Goal: Information Seeking & Learning: Find specific fact

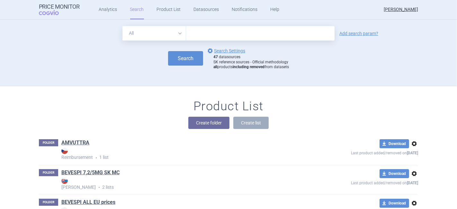
click at [193, 33] on input "text" at bounding box center [260, 33] width 149 height 14
type input "[MEDICAL_DATA]"
click at [352, 32] on link "Add search param?" at bounding box center [358, 33] width 39 height 5
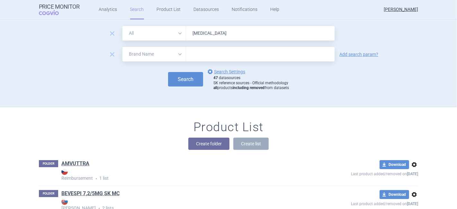
click at [143, 55] on select "All Brand Name ATC Company Active Substance Country Newer than" at bounding box center [154, 54] width 64 height 14
select select "country"
click at [122, 47] on select "All Brand Name ATC Company Active Substance Country Newer than" at bounding box center [154, 54] width 64 height 14
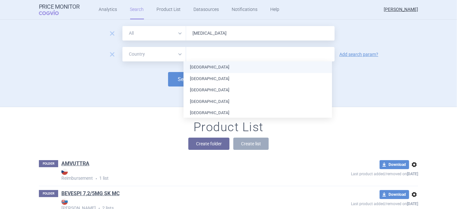
click at [205, 55] on input "text" at bounding box center [260, 54] width 142 height 8
type input "ger"
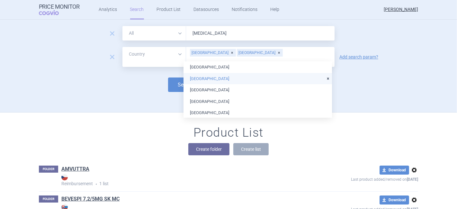
click at [184, 76] on li "[GEOGRAPHIC_DATA]" at bounding box center [258, 79] width 149 height 12
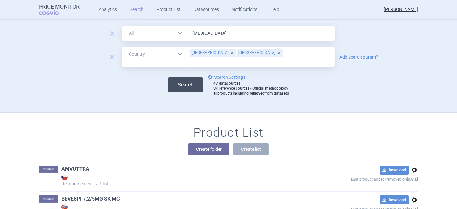
click at [176, 77] on button "Search" at bounding box center [185, 84] width 35 height 14
select select "country"
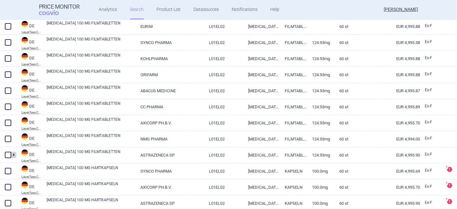
scroll to position [203, 0]
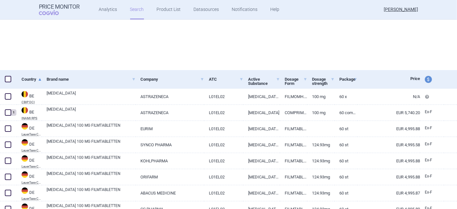
select select "country"
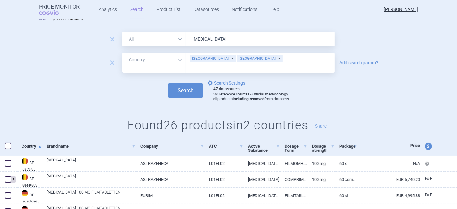
scroll to position [0, 0]
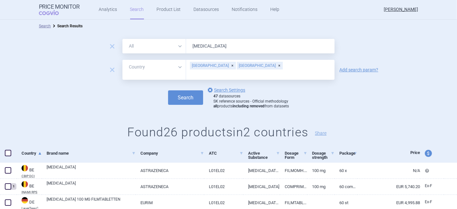
click at [237, 68] on div "[GEOGRAPHIC_DATA]" at bounding box center [260, 66] width 46 height 8
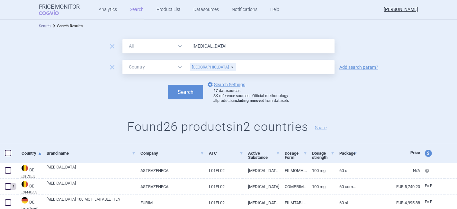
click at [207, 67] on div "[GEOGRAPHIC_DATA]" at bounding box center [213, 67] width 46 height 8
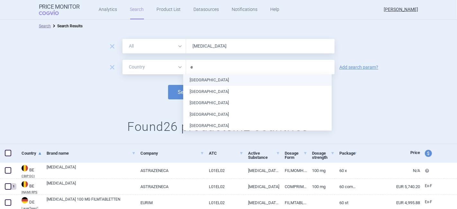
type input "es"
type input "la"
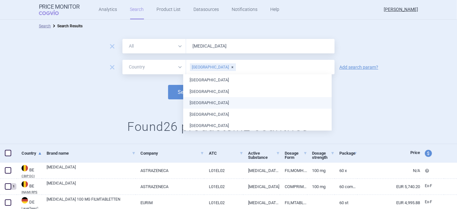
click at [199, 106] on ul "[GEOGRAPHIC_DATA] [GEOGRAPHIC_DATA] [GEOGRAPHIC_DATA] [GEOGRAPHIC_DATA] [GEOGRA…" at bounding box center [257, 102] width 149 height 57
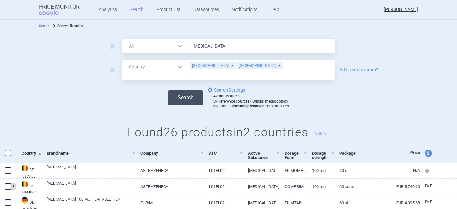
click at [173, 95] on button "Search" at bounding box center [185, 97] width 35 height 14
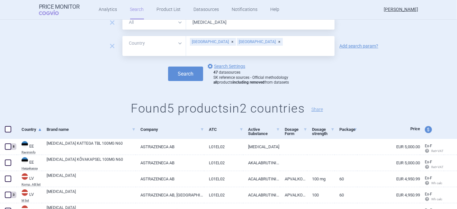
scroll to position [22, 0]
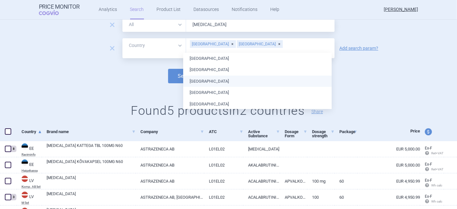
click at [240, 49] on input "text" at bounding box center [260, 53] width 142 height 8
type input "li"
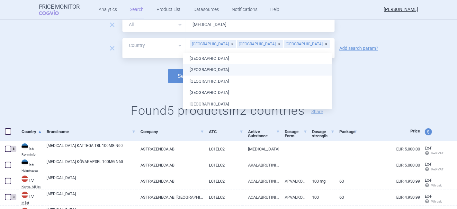
click at [221, 72] on ul "[GEOGRAPHIC_DATA] [GEOGRAPHIC_DATA] [GEOGRAPHIC_DATA] [GEOGRAPHIC_DATA] [GEOGRA…" at bounding box center [257, 207] width 149 height 309
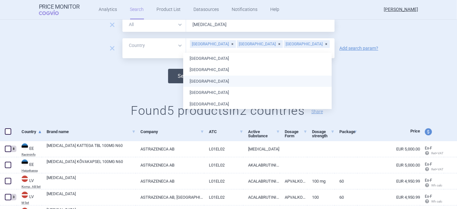
click at [177, 70] on button "Search" at bounding box center [185, 76] width 35 height 14
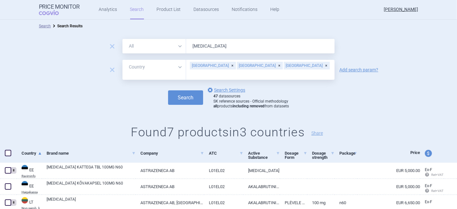
click at [284, 65] on div "[GEOGRAPHIC_DATA]" at bounding box center [307, 66] width 46 height 8
click at [237, 69] on div "[GEOGRAPHIC_DATA]" at bounding box center [260, 66] width 46 height 8
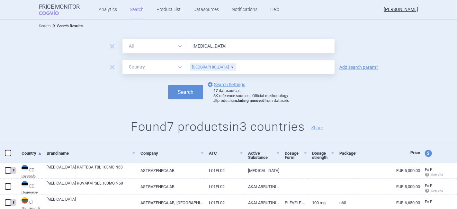
click at [208, 69] on div "[GEOGRAPHIC_DATA]" at bounding box center [213, 67] width 46 height 8
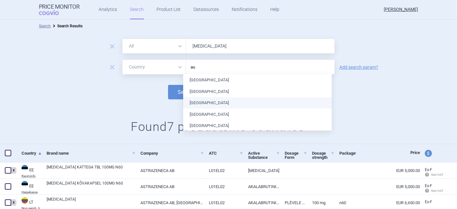
type input "aus"
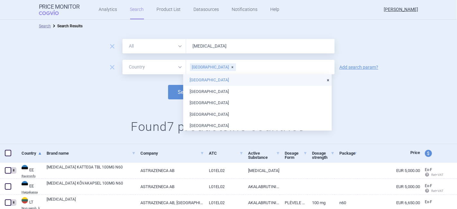
click at [201, 80] on li "[GEOGRAPHIC_DATA]" at bounding box center [257, 80] width 149 height 12
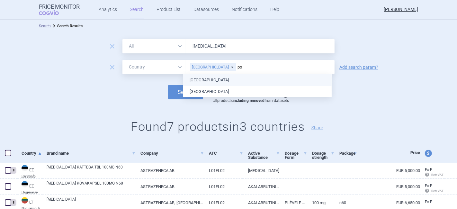
type input "pol"
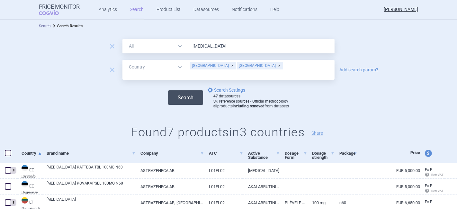
click at [168, 91] on button "Search" at bounding box center [185, 97] width 35 height 14
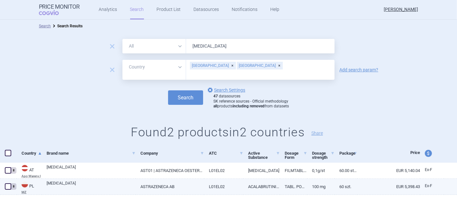
click at [402, 189] on link "EUR 5,398.43" at bounding box center [388, 187] width 63 height 16
select select "EUR"
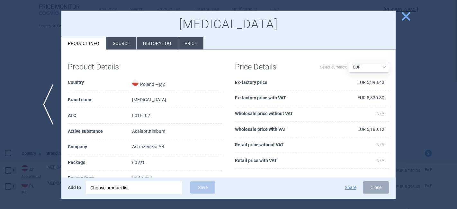
click at [356, 69] on select "Source AED AUD BGN BHD [PERSON_NAME] BRL CAD CHF CNY COP CZK DKK DZD EUR GBP HU…" at bounding box center [369, 67] width 40 height 11
select select
click at [349, 62] on select "Source AED AUD BGN BHD [PERSON_NAME] BRL CAD CHF CNY COP CZK DKK DZD EUR GBP HU…" at bounding box center [369, 67] width 40 height 11
click at [405, 15] on span "close" at bounding box center [406, 16] width 11 height 11
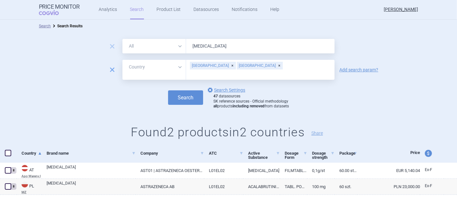
click at [111, 68] on span "remove" at bounding box center [112, 69] width 9 height 9
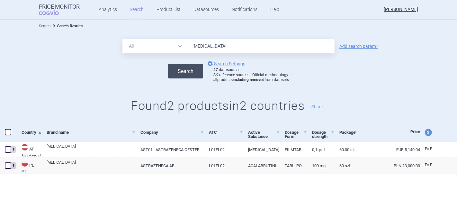
click at [187, 72] on button "Search" at bounding box center [185, 71] width 35 height 14
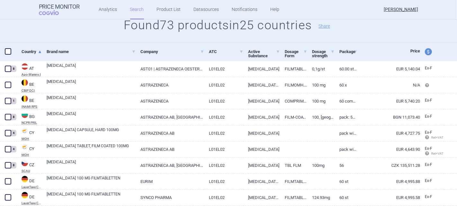
scroll to position [95, 0]
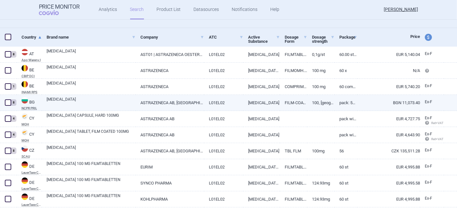
click at [64, 100] on link "[MEDICAL_DATA]" at bounding box center [91, 102] width 89 height 12
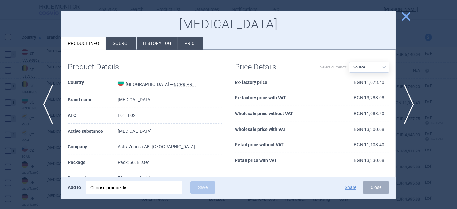
click at [349, 66] on select "Source AED AUD BGN BHD [PERSON_NAME] BRL CAD CHF CNY COP CZK DKK DZD EUR GBP HU…" at bounding box center [369, 67] width 40 height 11
select select "EUR"
click at [349, 62] on select "Source AED AUD BGN BHD [PERSON_NAME] BRL CAD CHF CNY COP CZK DKK DZD EUR GBP HU…" at bounding box center [369, 67] width 40 height 11
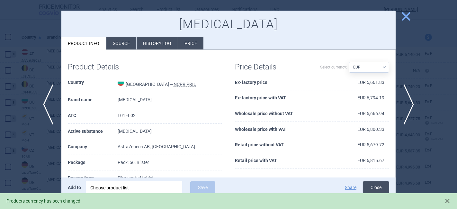
click at [369, 185] on button "Close" at bounding box center [376, 187] width 26 height 12
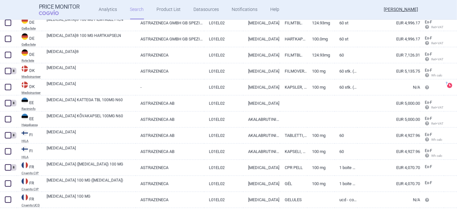
scroll to position [581, 0]
